Goal: Transaction & Acquisition: Register for event/course

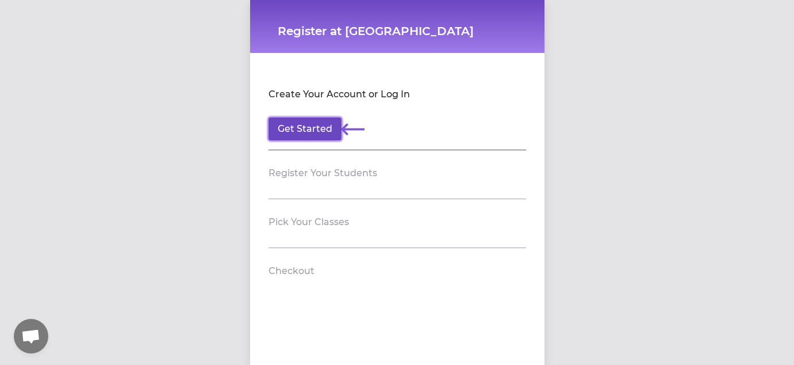
click at [319, 132] on button "Get Started" at bounding box center [305, 128] width 73 height 23
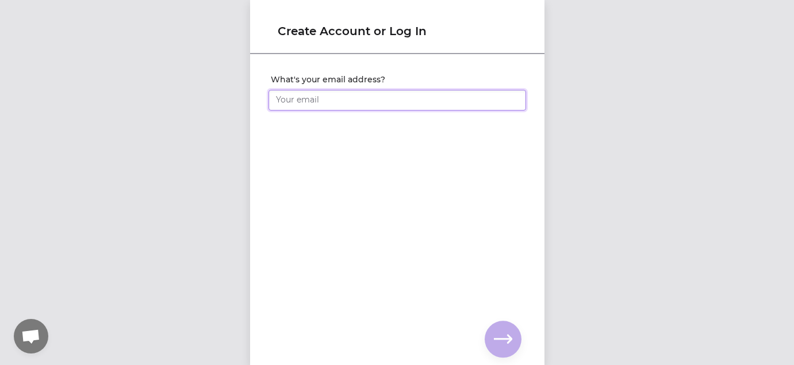
click at [323, 100] on input "What's your email address?" at bounding box center [398, 100] width 258 height 21
type input "[EMAIL_ADDRESS][DOMAIN_NAME]"
click input "submit" at bounding box center [0, 0] width 0 height 0
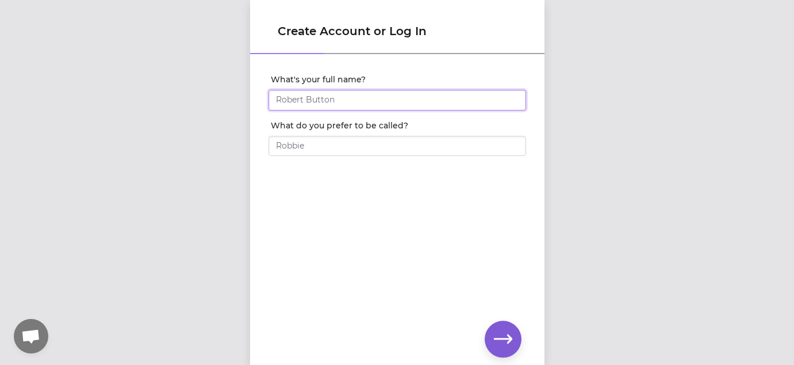
click at [304, 108] on input "What's your full name?" at bounding box center [398, 100] width 258 height 21
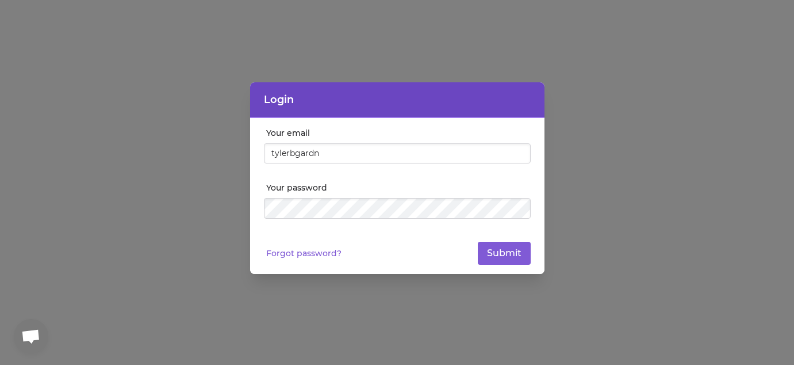
type input "[EMAIL_ADDRESS][DOMAIN_NAME]"
click at [478, 242] on button "Submit" at bounding box center [504, 253] width 53 height 23
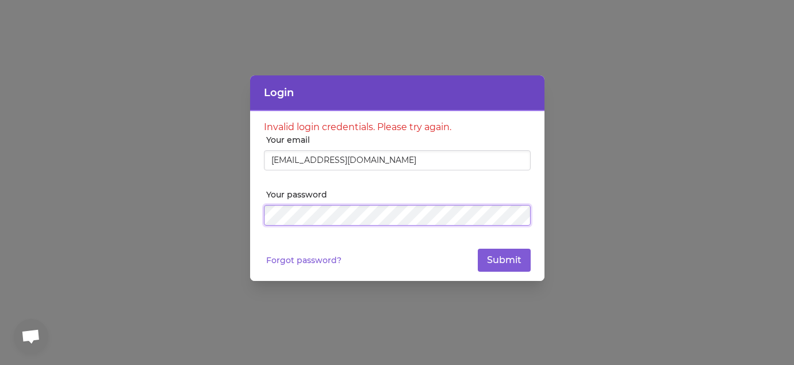
click at [478, 249] on button "Submit" at bounding box center [504, 260] width 53 height 23
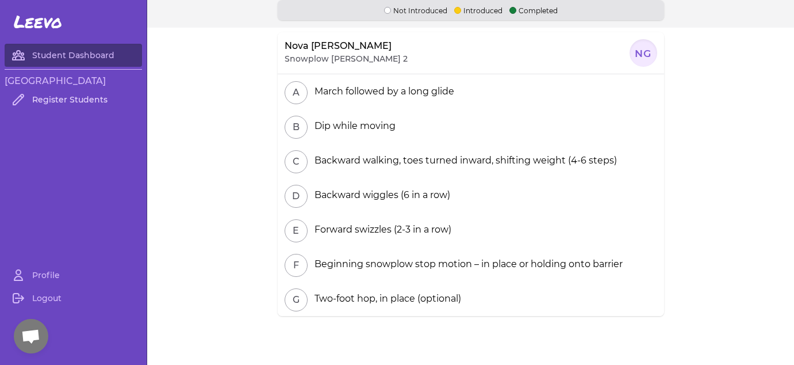
click at [83, 102] on link "Register Students" at bounding box center [73, 99] width 137 height 23
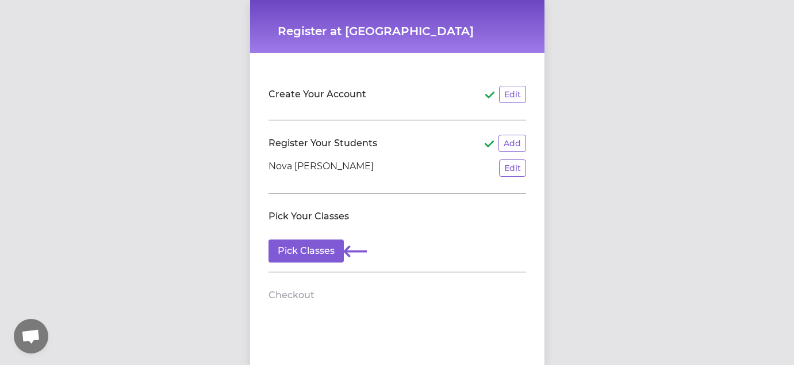
click at [312, 170] on p "Nova [PERSON_NAME]" at bounding box center [321, 167] width 105 height 17
click at [302, 255] on button "Pick Classes" at bounding box center [306, 250] width 75 height 23
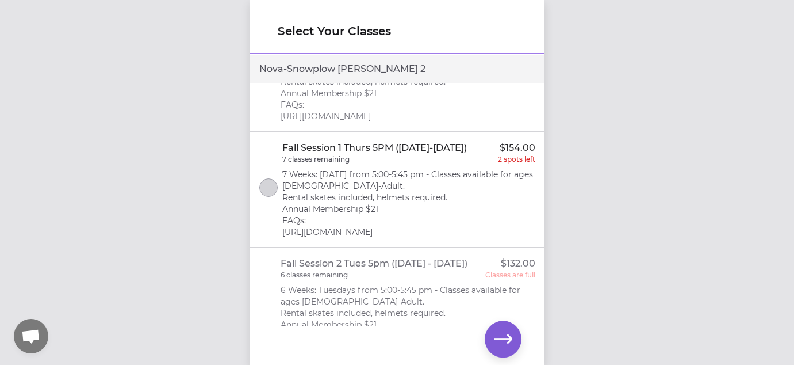
scroll to position [66, 0]
click at [453, 198] on p "7 Weeks: [DATE] from 5:00-5:45 pm - Classes available for ages [DEMOGRAPHIC_DAT…" at bounding box center [408, 204] width 253 height 69
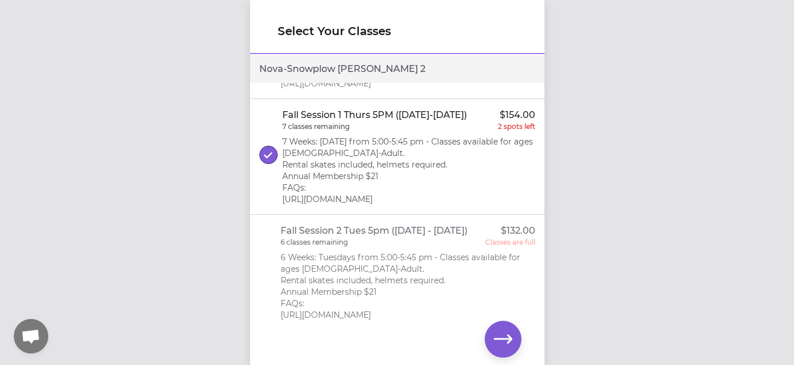
scroll to position [111, 0]
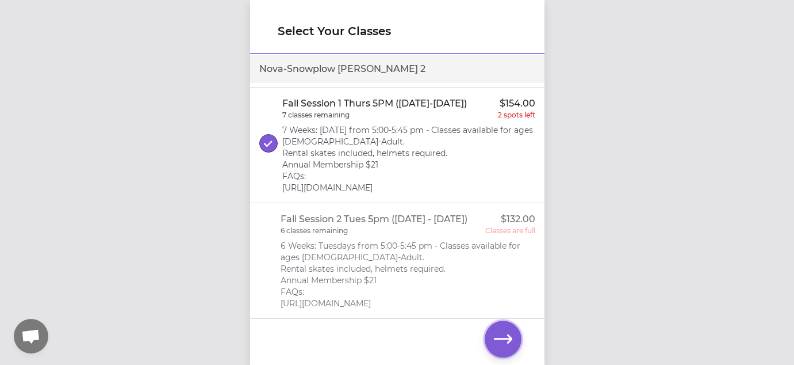
click at [501, 345] on icon "button" at bounding box center [503, 339] width 18 height 18
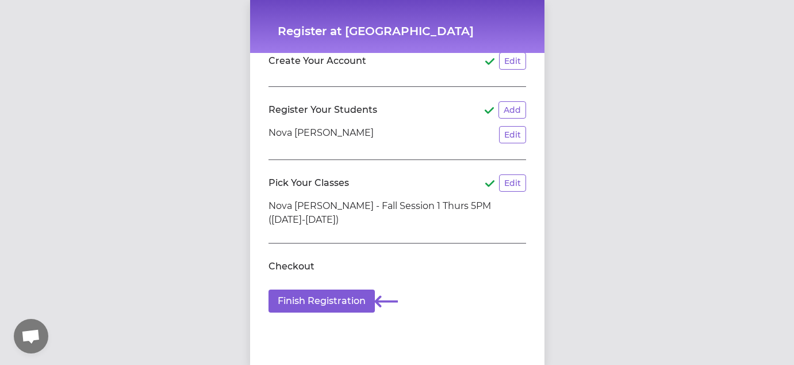
scroll to position [40, 0]
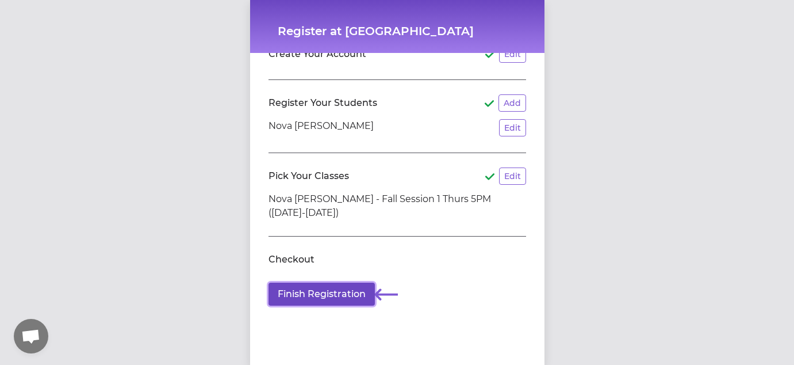
click at [337, 296] on button "Finish Registration" at bounding box center [322, 293] width 106 height 23
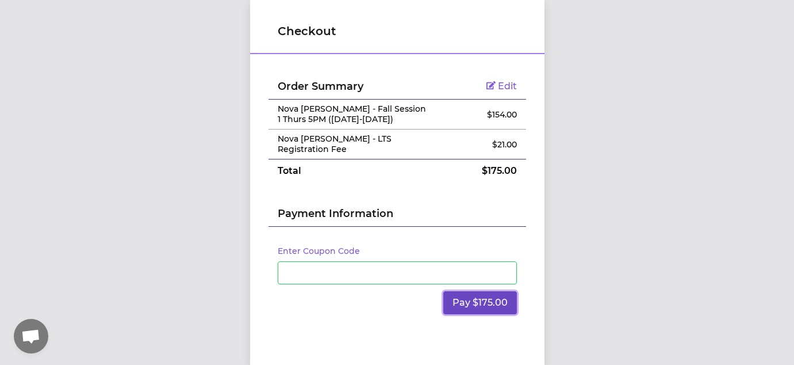
click at [473, 296] on button "Pay $175.00" at bounding box center [481, 302] width 74 height 23
